Goal: Transaction & Acquisition: Subscribe to service/newsletter

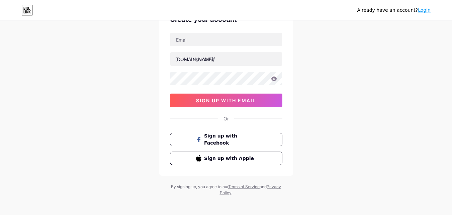
scroll to position [42, 0]
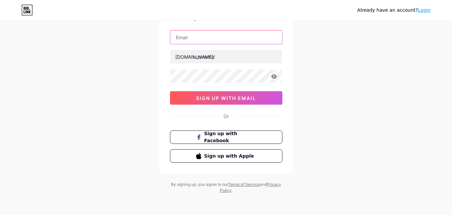
click at [229, 39] on input "text" at bounding box center [226, 36] width 112 height 13
click at [241, 40] on input "[EMAIL_ADDRESS][DOMAIN_NAME]" at bounding box center [226, 36] width 112 height 13
click at [199, 39] on input "[EMAIL_ADDRESS][DOMAIN_NAME]" at bounding box center [226, 36] width 112 height 13
click at [200, 39] on input "[EMAIL_ADDRESS][DOMAIN_NAME]" at bounding box center [226, 36] width 112 height 13
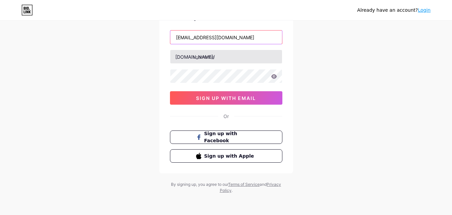
type input "[EMAIL_ADDRESS][DOMAIN_NAME]"
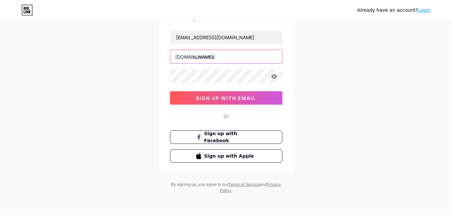
click at [206, 56] on input "text" at bounding box center [226, 56] width 112 height 13
type input "rosetrade"
click at [204, 54] on input "text" at bounding box center [226, 56] width 112 height 13
type input "t"
click at [316, 67] on div "Already have an account? Login Create your account [EMAIL_ADDRESS][DOMAIN_NAME]…" at bounding box center [226, 86] width 452 height 256
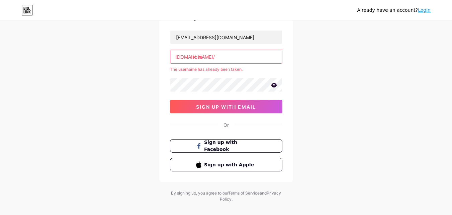
click at [276, 87] on icon at bounding box center [274, 85] width 6 height 4
click at [221, 59] on input "rose" at bounding box center [226, 56] width 112 height 13
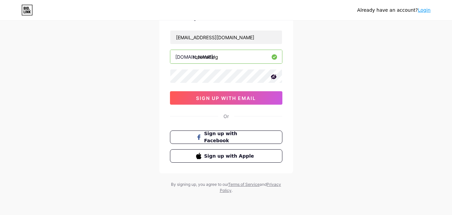
type input "rosetrading"
click at [346, 52] on div "Already have an account? Login Create your account [EMAIL_ADDRESS][DOMAIN_NAME]…" at bounding box center [226, 86] width 452 height 256
drag, startPoint x: 233, startPoint y: 58, endPoint x: 177, endPoint y: 60, distance: 55.6
click at [177, 60] on div "[DOMAIN_NAME]/ rosetrading" at bounding box center [226, 57] width 113 height 14
click at [353, 72] on div "Already have an account? Login Create your account [EMAIL_ADDRESS][DOMAIN_NAME]…" at bounding box center [226, 86] width 452 height 256
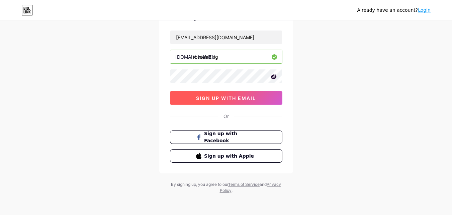
click at [236, 102] on button "sign up with email" at bounding box center [226, 97] width 113 height 13
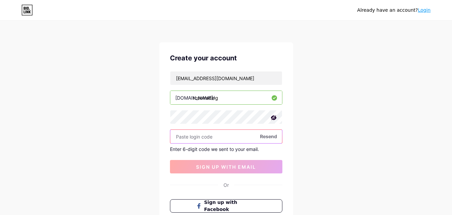
scroll to position [0, 0]
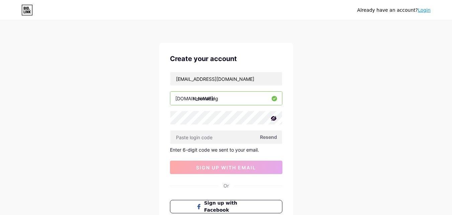
click at [268, 138] on span "Resend" at bounding box center [268, 136] width 17 height 7
